Goal: Information Seeking & Learning: Learn about a topic

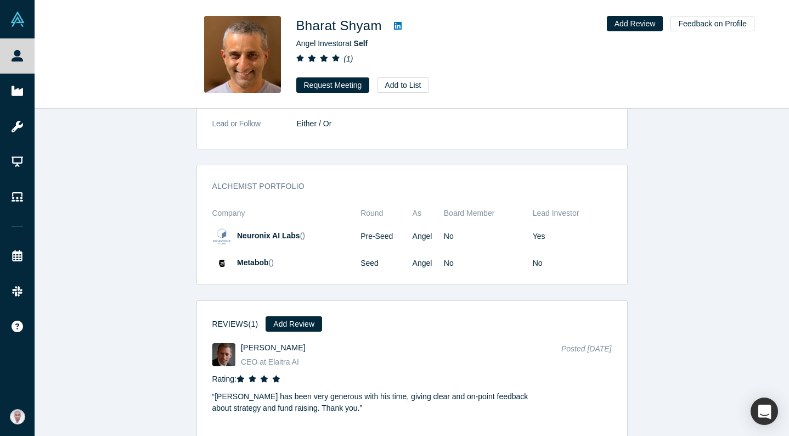
scroll to position [1489, 0]
